Goal: Task Accomplishment & Management: Manage account settings

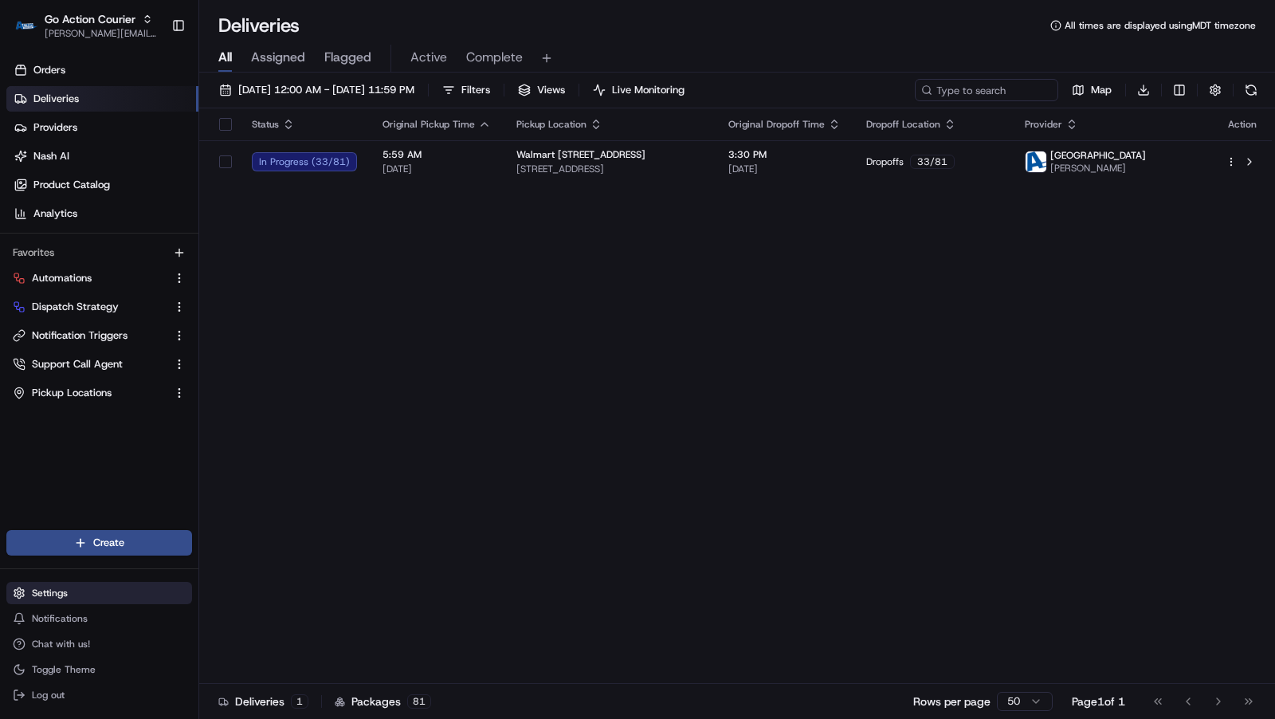
click at [57, 602] on button "Settings" at bounding box center [99, 593] width 186 height 22
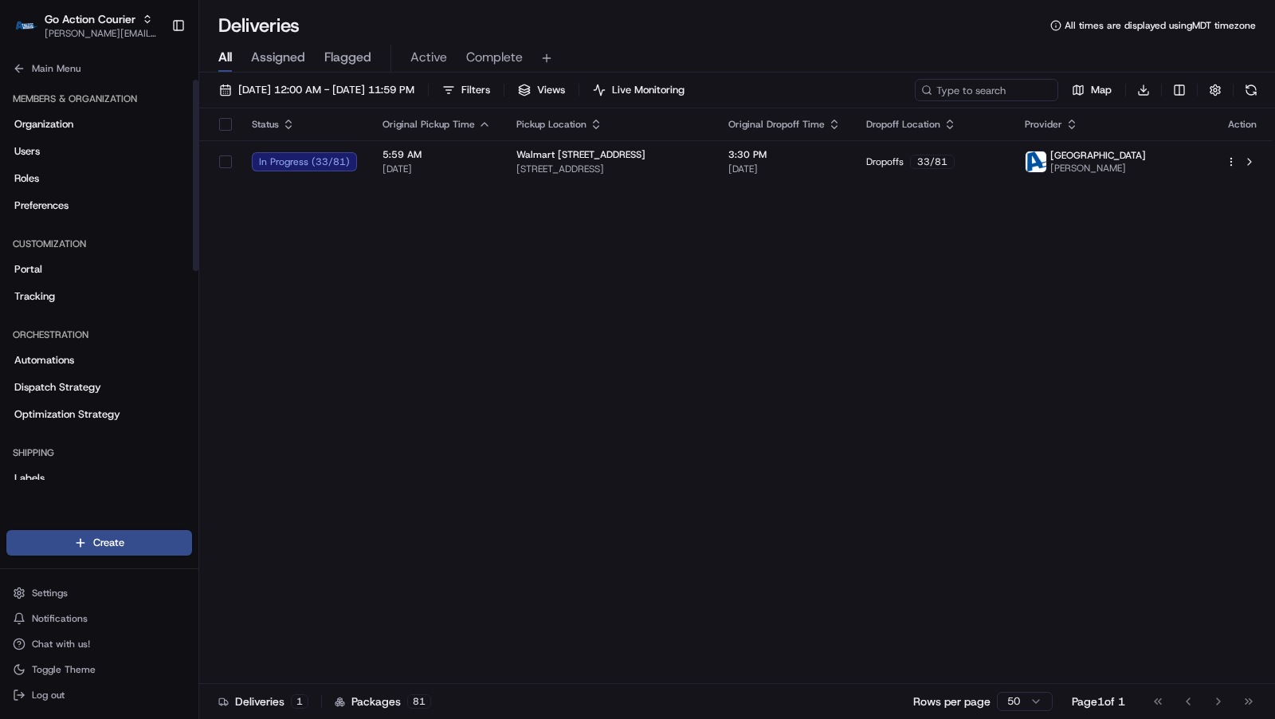
click at [70, 165] on div "Organization Users Roles Preferences" at bounding box center [99, 165] width 186 height 107
click at [69, 159] on link "Users" at bounding box center [99, 152] width 186 height 26
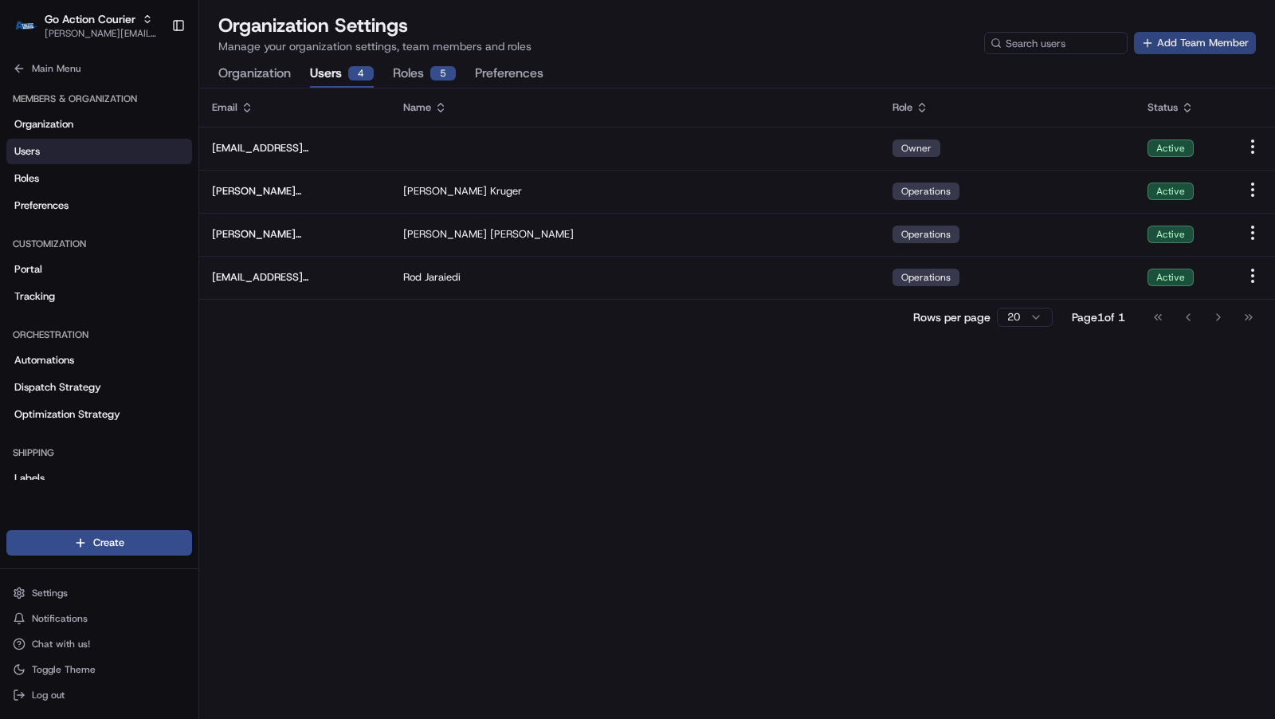
click at [1214, 46] on button "Add Team Member" at bounding box center [1195, 43] width 122 height 22
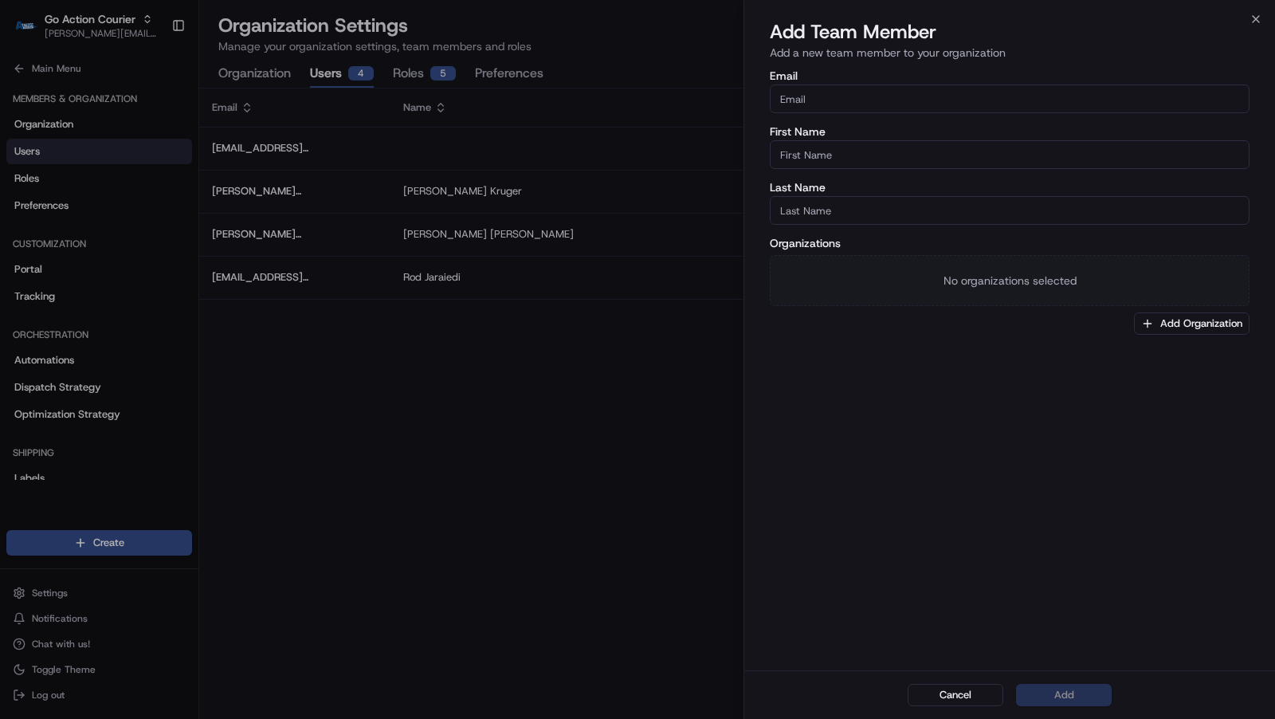
click at [890, 100] on input "Email" at bounding box center [1010, 98] width 480 height 29
paste input "[EMAIL_ADDRESS][DOMAIN_NAME]"
type input "[EMAIL_ADDRESS][DOMAIN_NAME]"
click at [869, 150] on input "First Name" at bounding box center [1010, 154] width 480 height 29
type input "Faraz"
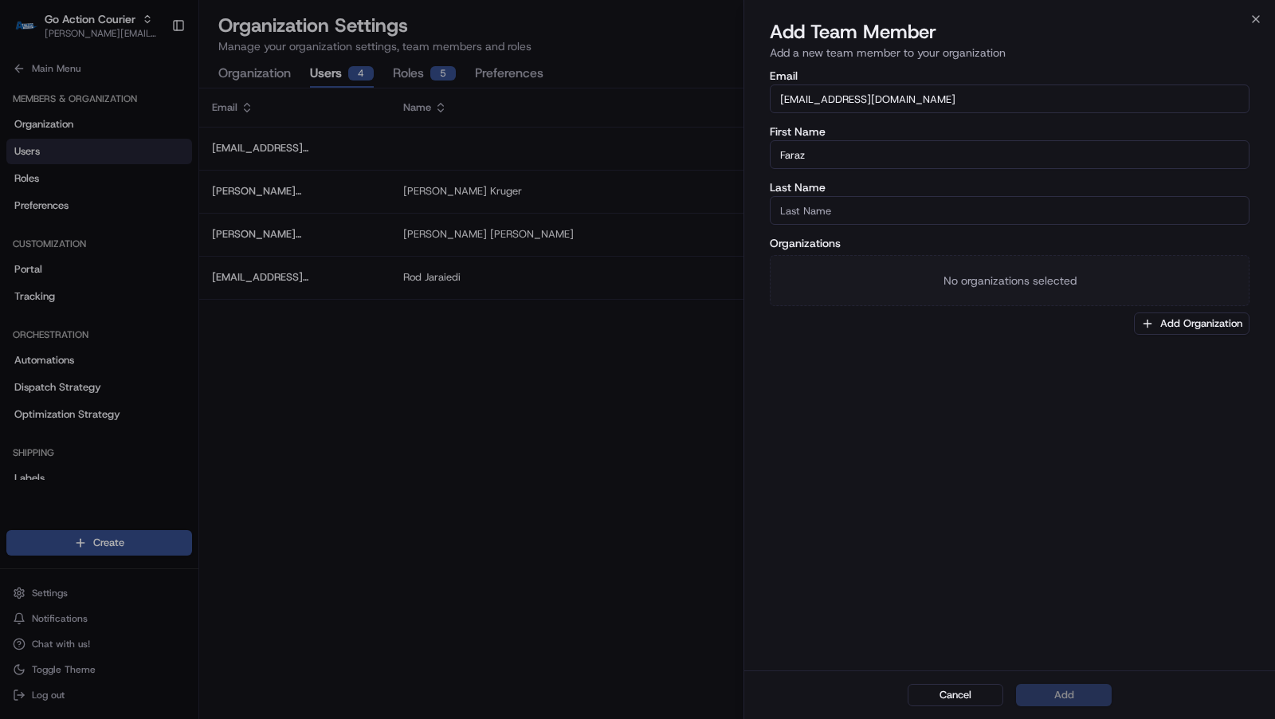
click at [816, 214] on input "Last Name" at bounding box center [1010, 210] width 480 height 29
paste input "[PERSON_NAME]"
type input "[PERSON_NAME]"
click at [1156, 322] on button "Add Organization" at bounding box center [1192, 323] width 116 height 22
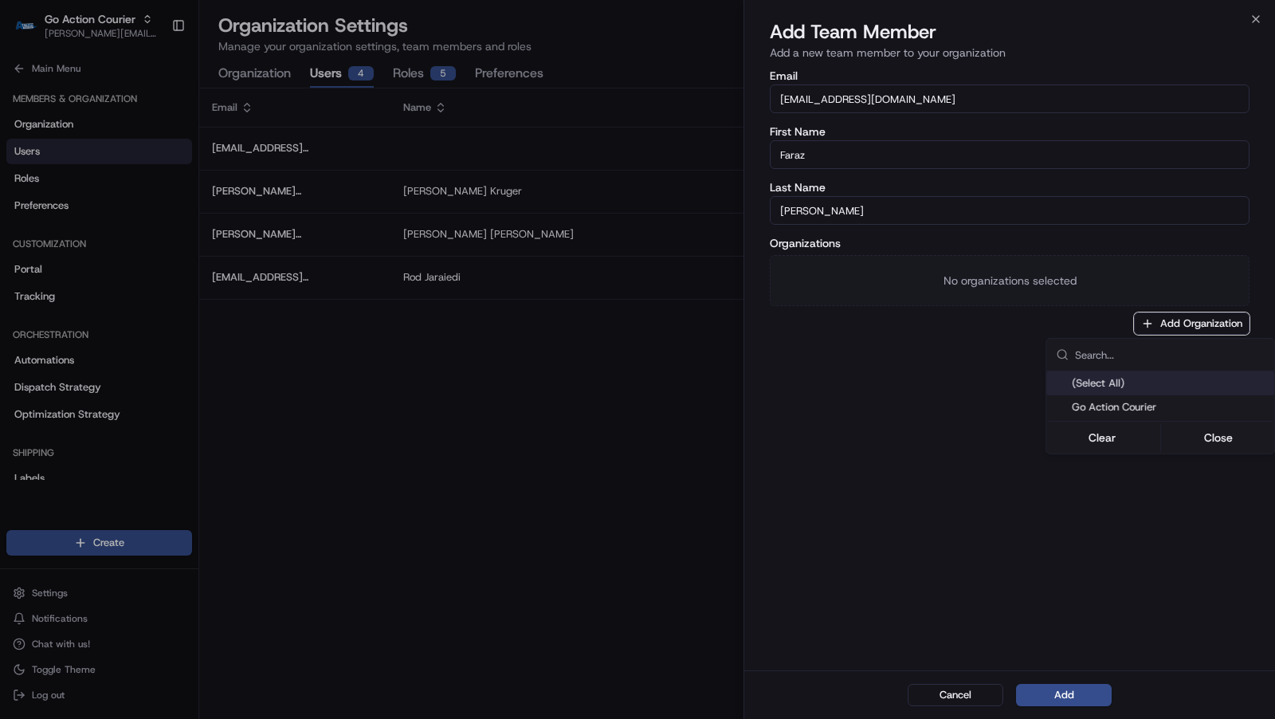
click at [1127, 400] on span "Go Action Courier" at bounding box center [1170, 407] width 196 height 14
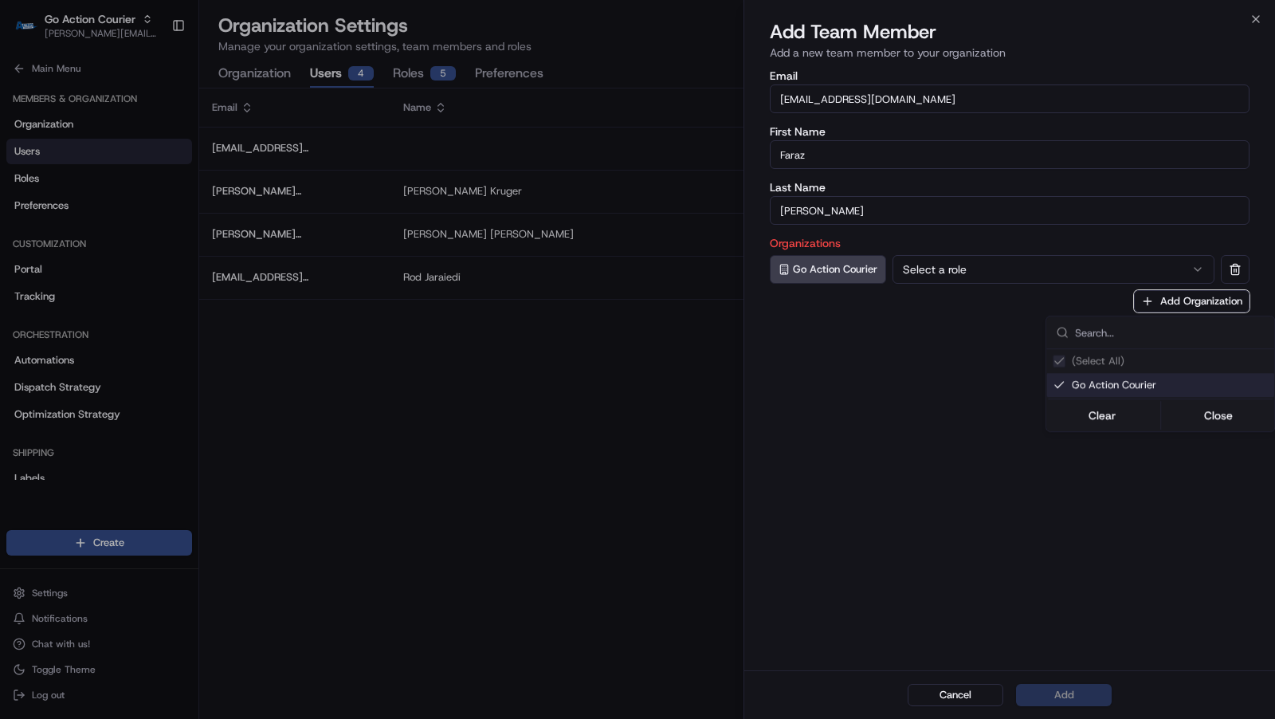
click at [1026, 276] on div at bounding box center [637, 359] width 1275 height 719
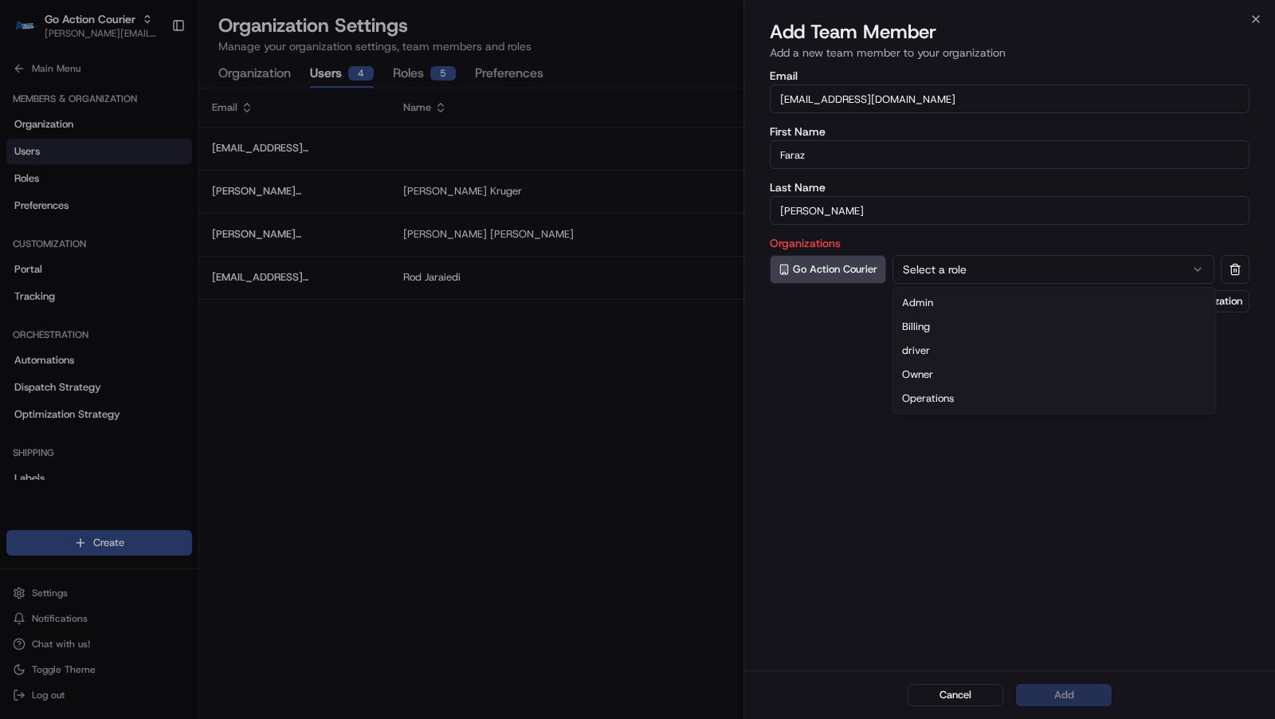
click at [1026, 276] on button "Select a role" at bounding box center [1054, 269] width 322 height 29
click at [1064, 706] on div "Cancel Add" at bounding box center [1009, 694] width 531 height 49
click at [1065, 698] on button "Add" at bounding box center [1064, 695] width 96 height 22
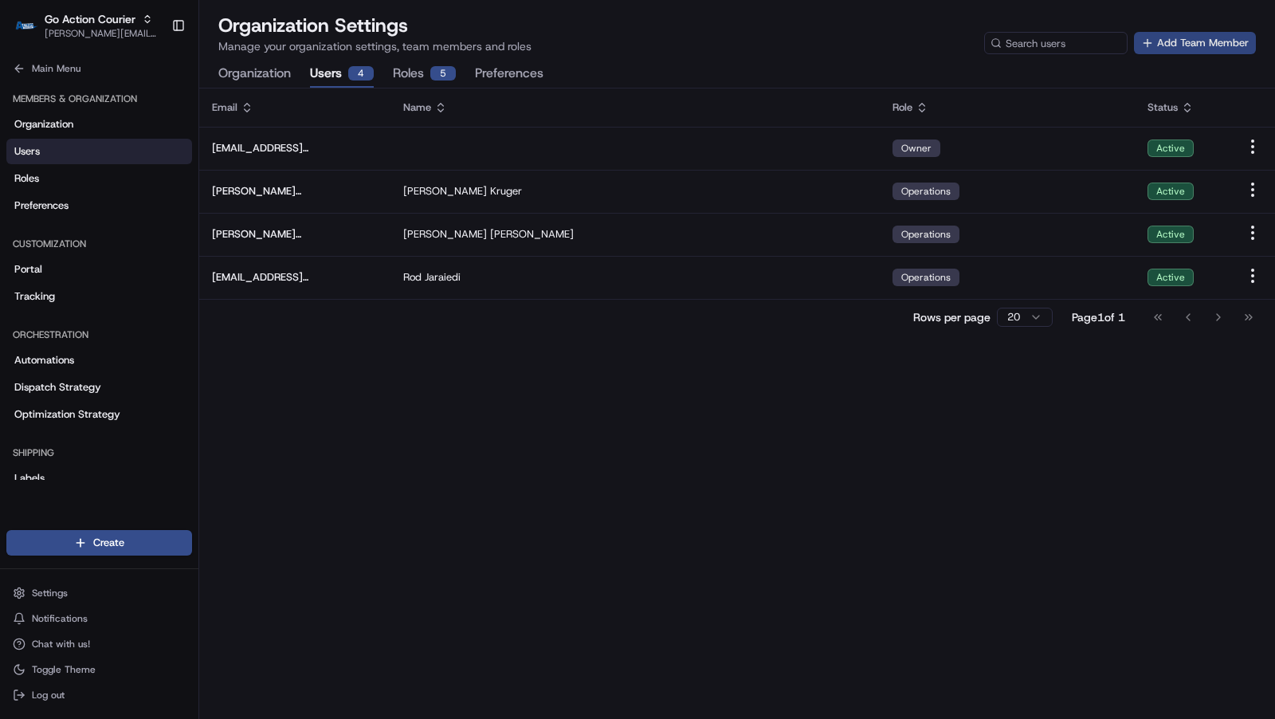
click at [1203, 49] on button "Add Team Member" at bounding box center [1195, 43] width 122 height 22
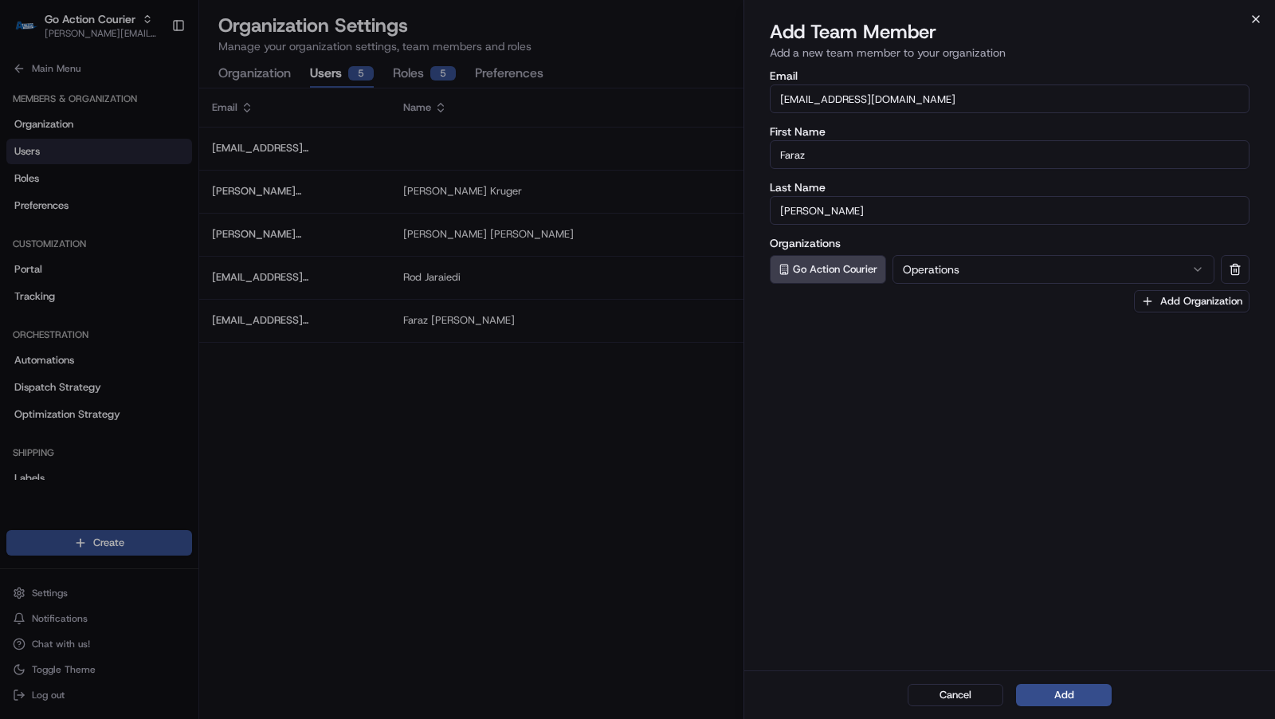
click at [1254, 18] on icon "button" at bounding box center [1256, 19] width 6 height 6
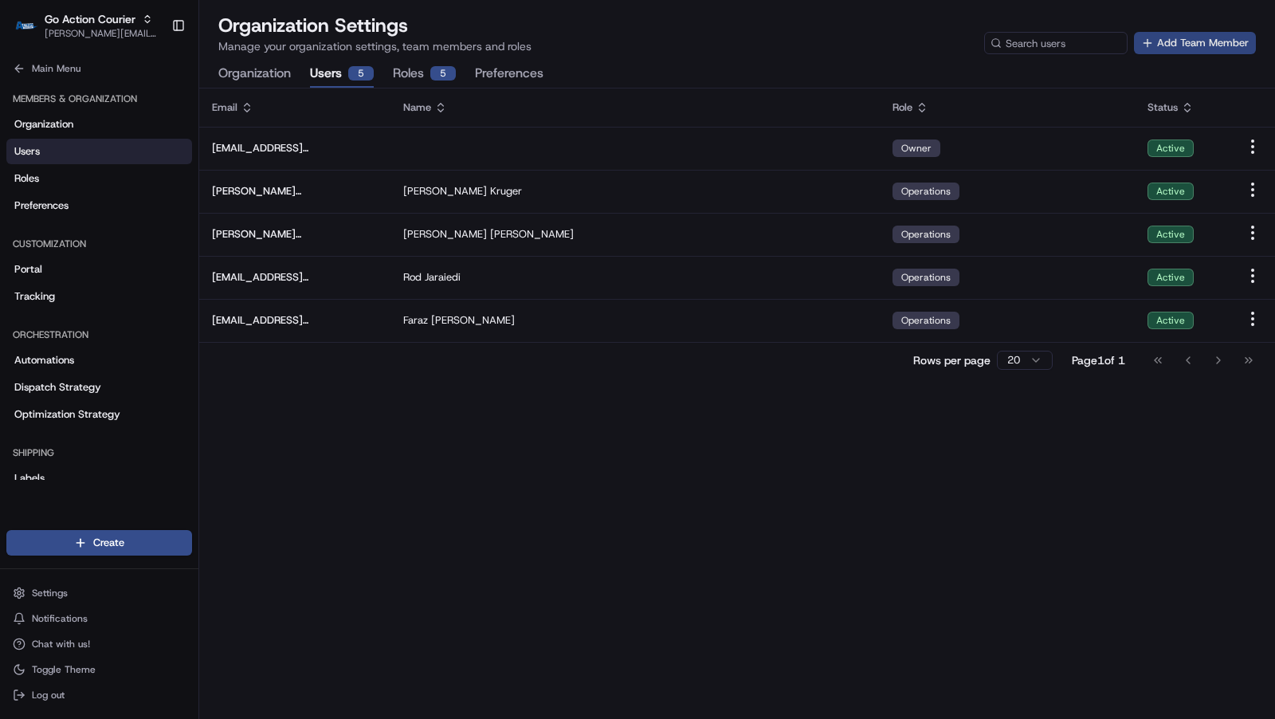
click at [1229, 43] on button "Add Team Member" at bounding box center [1195, 43] width 122 height 22
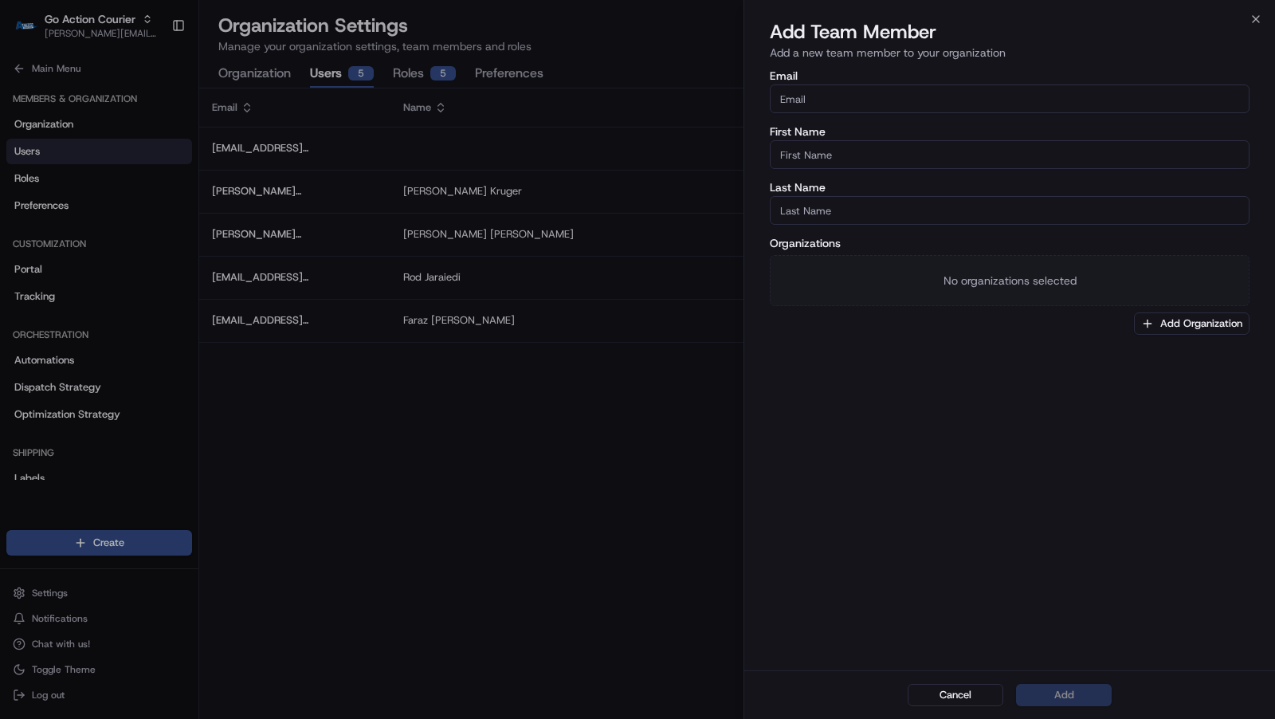
click at [825, 93] on input "Email" at bounding box center [1010, 98] width 480 height 29
paste input "[EMAIL_ADDRESS][DOMAIN_NAME]"
type input "[EMAIL_ADDRESS][DOMAIN_NAME]"
click at [826, 146] on input "First Name" at bounding box center [1010, 154] width 480 height 29
type input "[PERSON_NAME]"
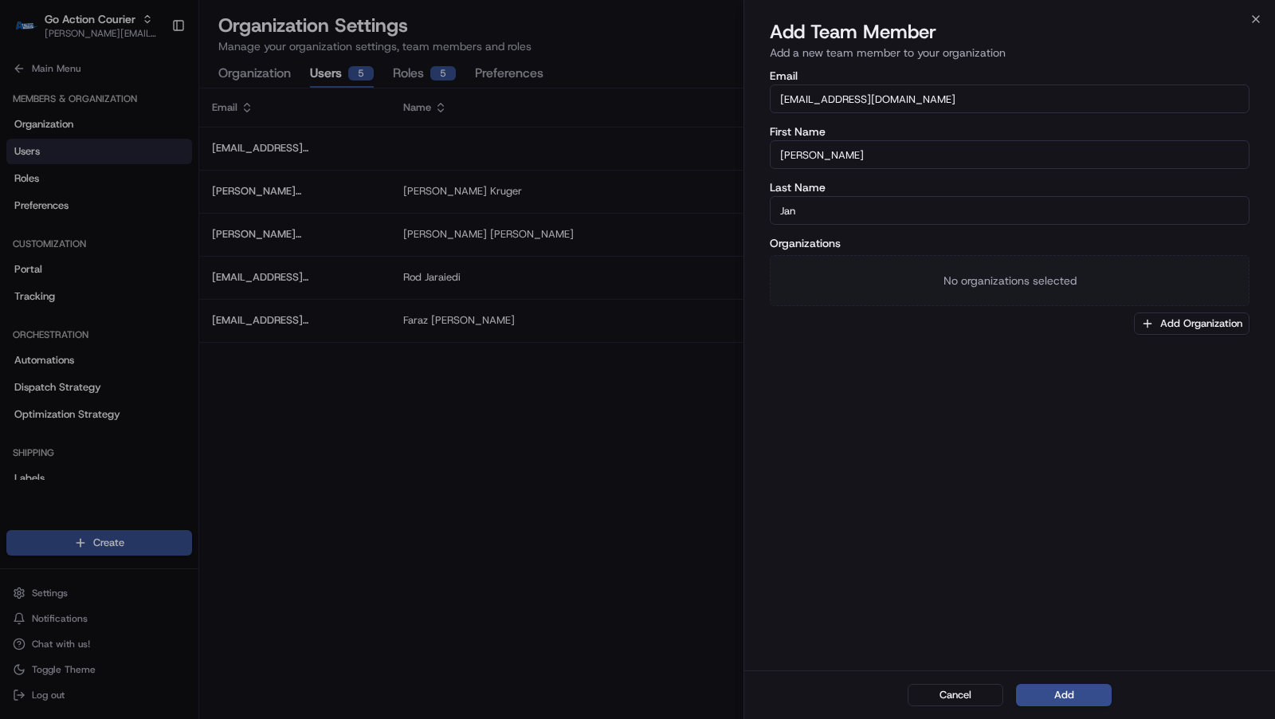
type input "Jan"
click at [1171, 317] on button "Add Organization" at bounding box center [1192, 323] width 116 height 22
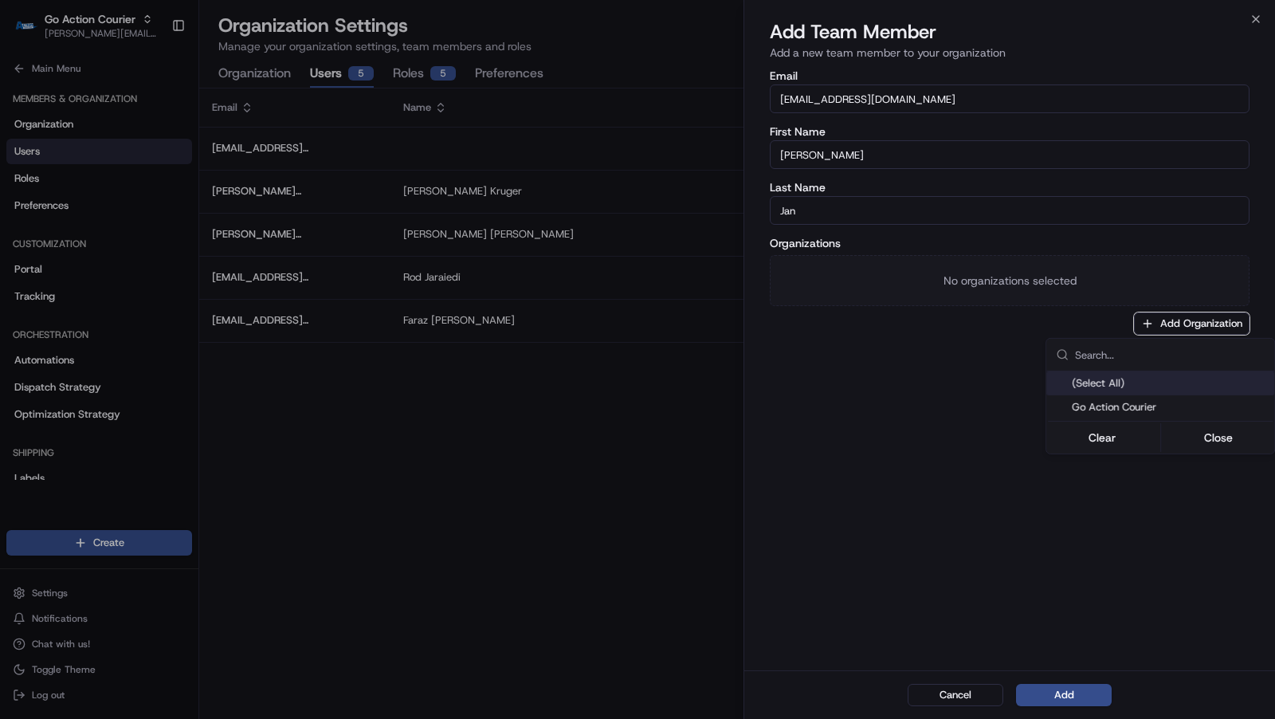
click at [1135, 409] on span "Go Action Courier" at bounding box center [1170, 407] width 196 height 14
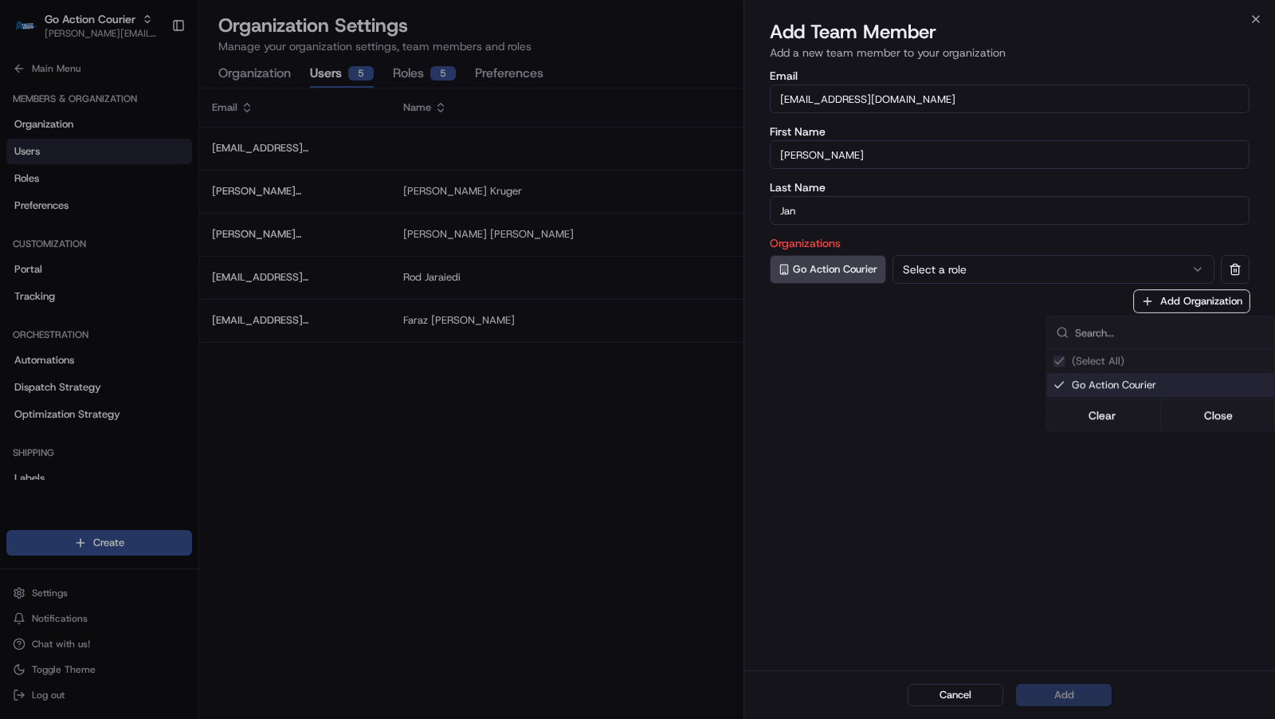
click at [1008, 278] on div at bounding box center [637, 359] width 1275 height 719
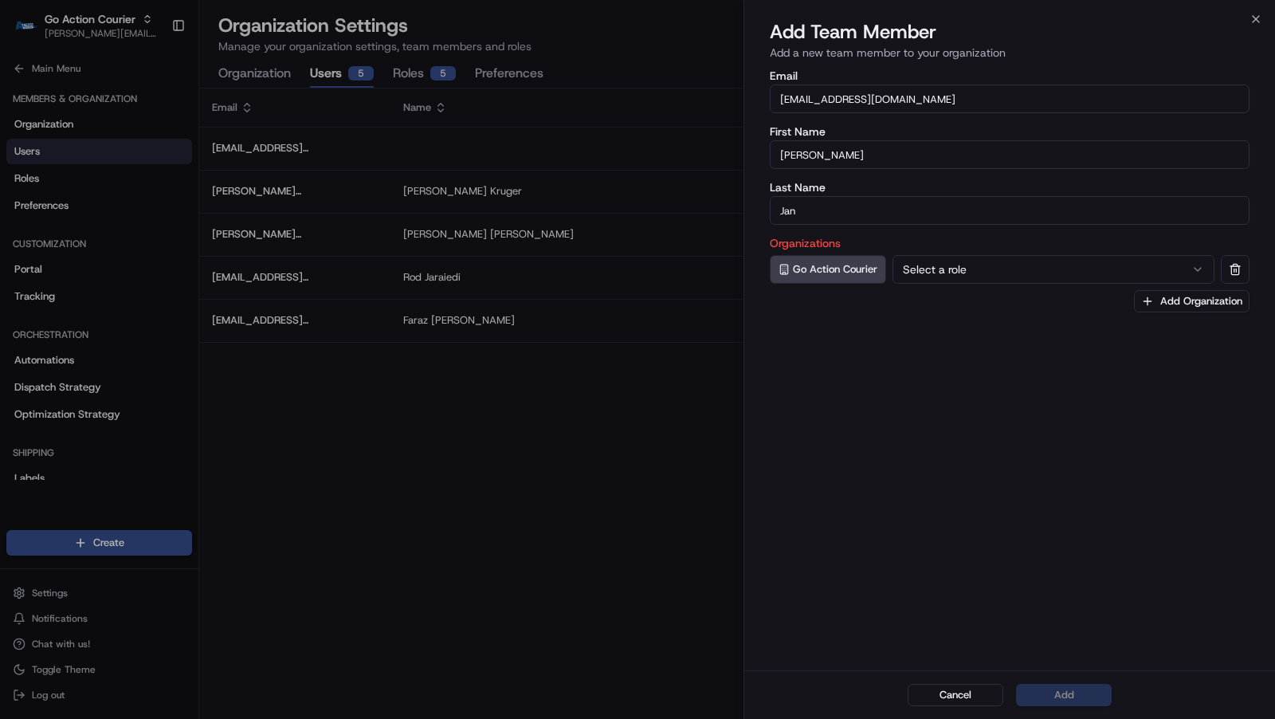
click at [1008, 278] on button "Select a role" at bounding box center [1054, 269] width 322 height 29
click at [890, 461] on div "Email [EMAIL_ADDRESS][DOMAIN_NAME] First Name [PERSON_NAME] Last Name Jan Organ…" at bounding box center [1009, 368] width 531 height 603
click at [1056, 691] on button "Add" at bounding box center [1064, 695] width 96 height 22
